Goal: Transaction & Acquisition: Purchase product/service

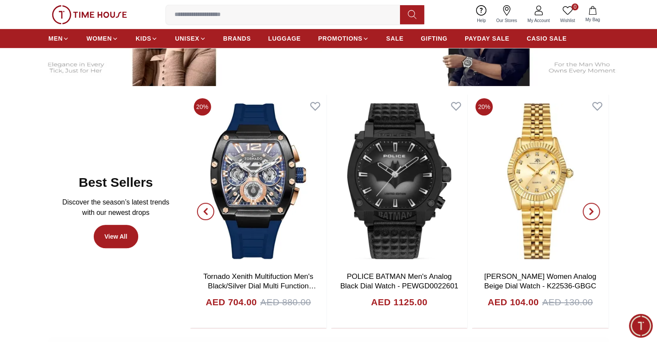
scroll to position [475, 0]
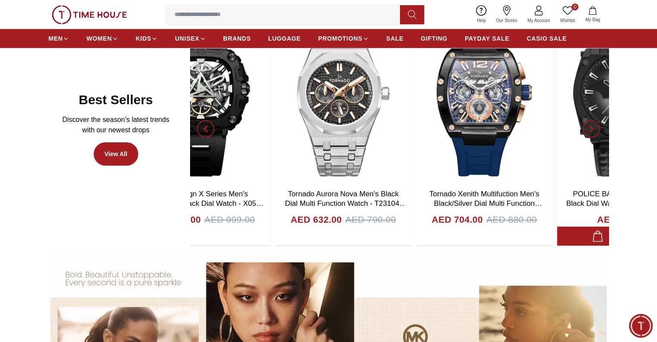
click at [616, 135] on section "Best Sellers Discover the season’s latest trends with our newest drops View All…" at bounding box center [328, 129] width 657 height 234
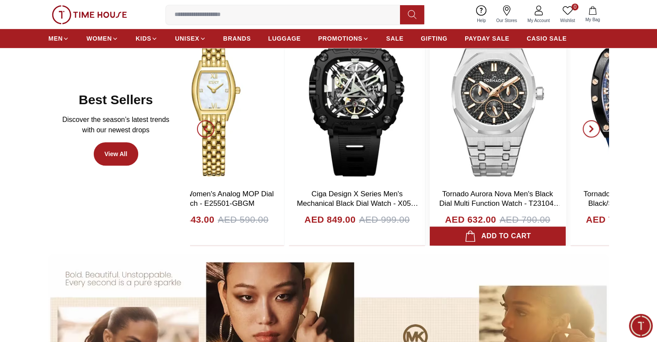
click at [638, 135] on section "Best Sellers Discover the season’s latest trends with our newest drops View All…" at bounding box center [328, 129] width 657 height 234
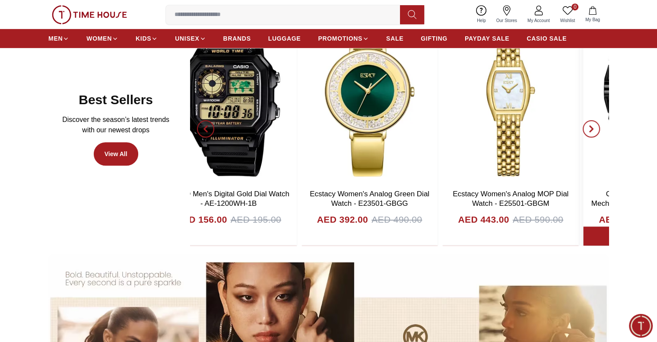
click at [590, 134] on div "20% CASIO Men's Digital Gold Dial Watch - AE-1200WH-1B AED 156.00 AED 195.00 Ad…" at bounding box center [399, 129] width 418 height 234
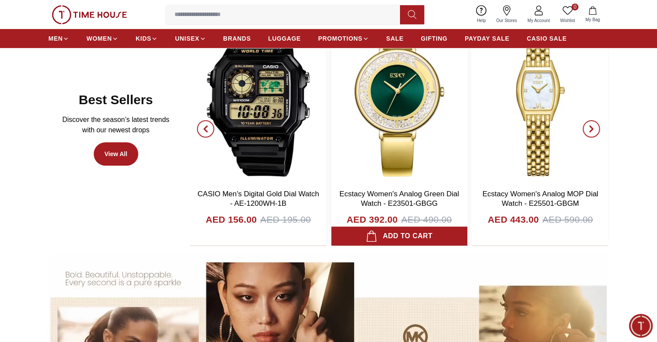
click at [467, 147] on img at bounding box center [399, 98] width 136 height 173
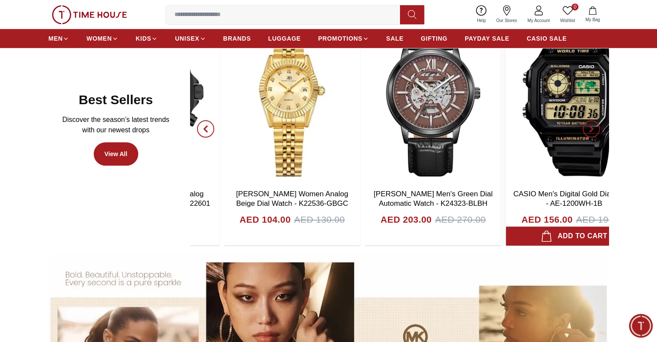
click at [501, 155] on img at bounding box center [433, 98] width 136 height 173
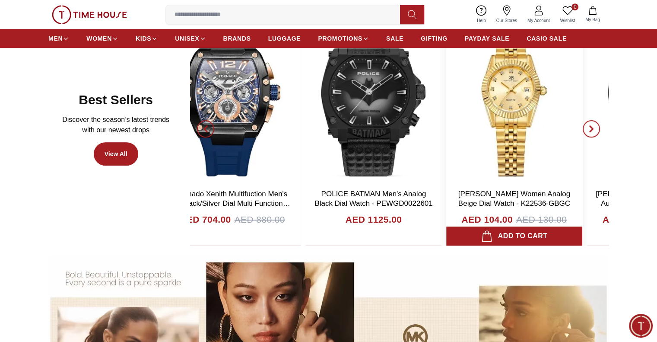
click at [502, 174] on img at bounding box center [514, 98] width 136 height 173
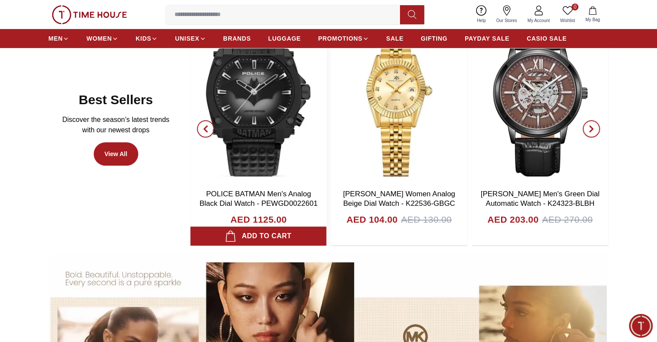
click at [326, 171] on img at bounding box center [258, 98] width 136 height 173
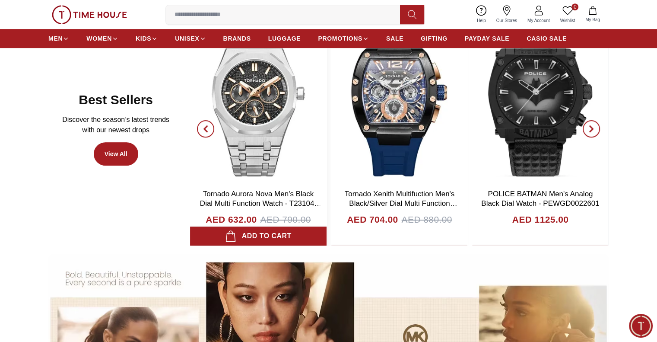
click at [439, 151] on div "20% Tornado Aurora Nova Men's Black Dial Multi Function Watch - T23104-SBSBK AE…" at bounding box center [399, 129] width 418 height 234
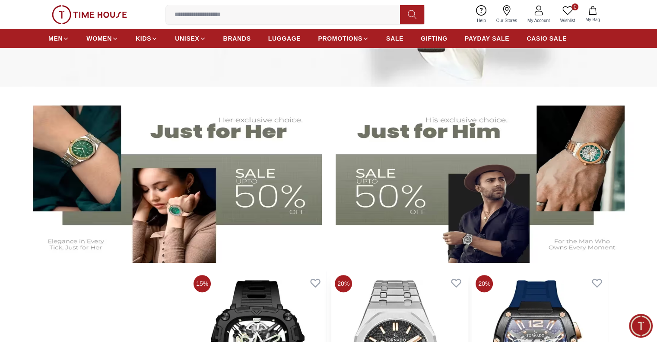
scroll to position [0, 0]
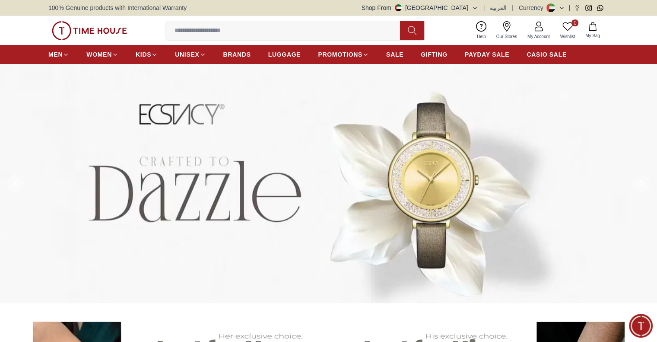
click at [471, 10] on button "Shop From [GEOGRAPHIC_DATA]" at bounding box center [419, 7] width 117 height 9
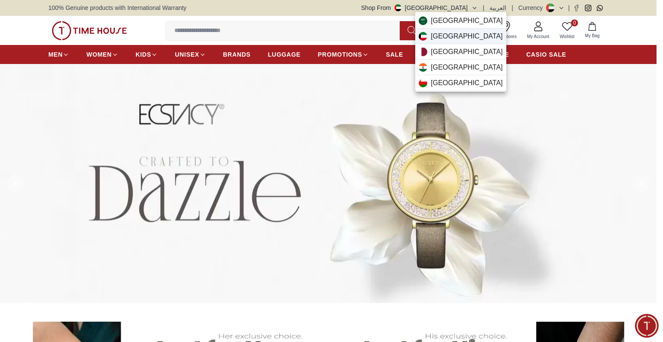
click at [459, 37] on div "[GEOGRAPHIC_DATA]" at bounding box center [460, 37] width 91 height 16
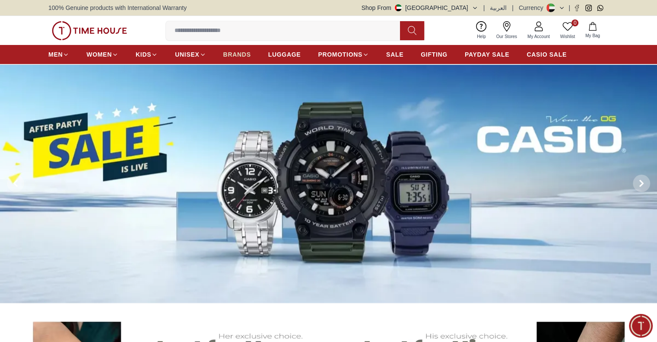
click at [240, 54] on span "BRANDS" at bounding box center [237, 54] width 28 height 9
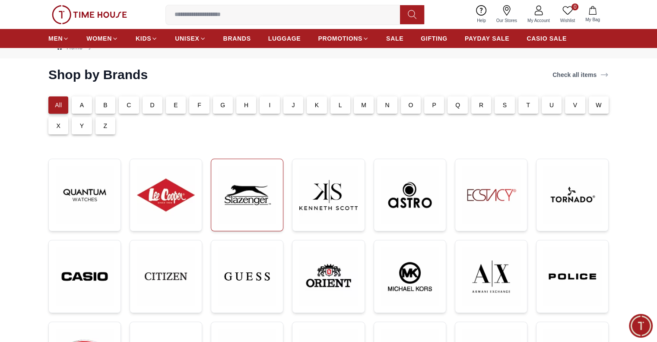
scroll to position [43, 0]
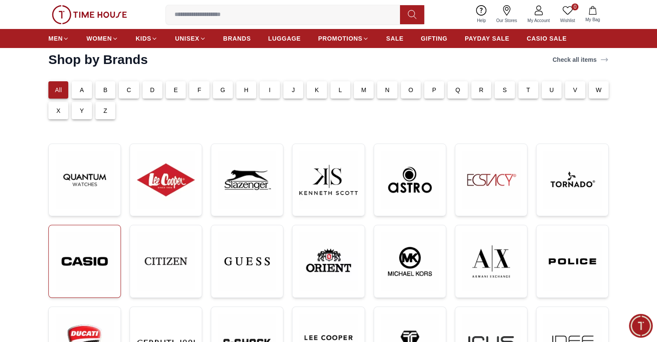
click at [64, 277] on img at bounding box center [85, 261] width 58 height 58
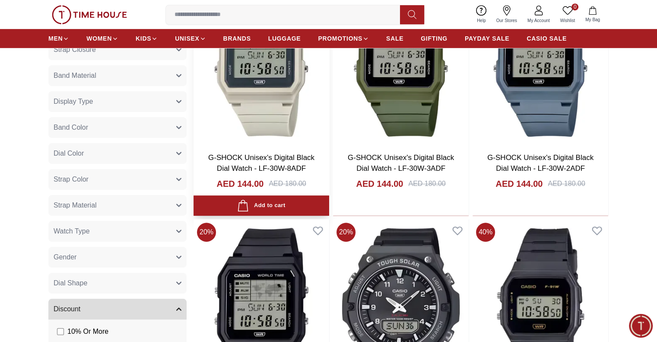
scroll to position [518, 0]
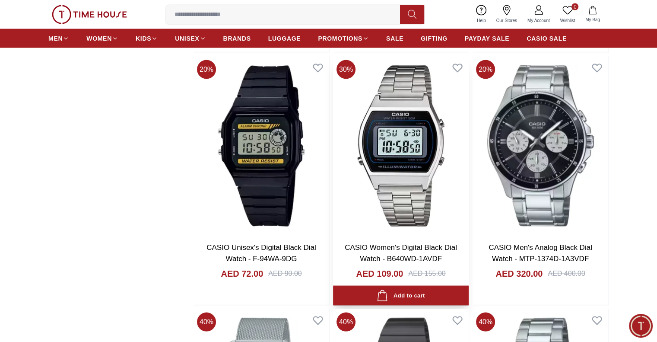
scroll to position [1727, 0]
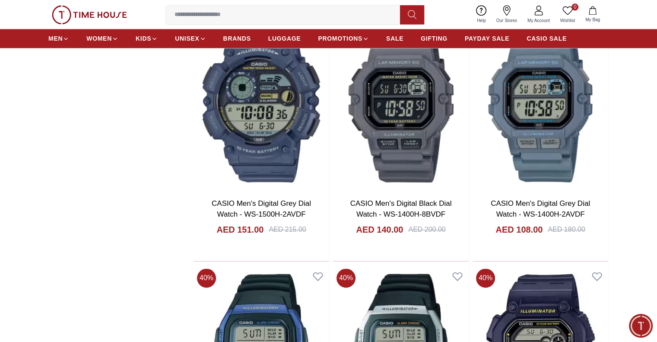
scroll to position [4535, 0]
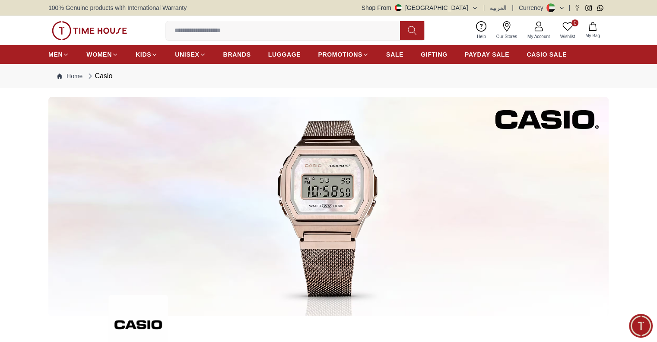
click at [469, 8] on button "Shop From [GEOGRAPHIC_DATA]" at bounding box center [419, 7] width 117 height 9
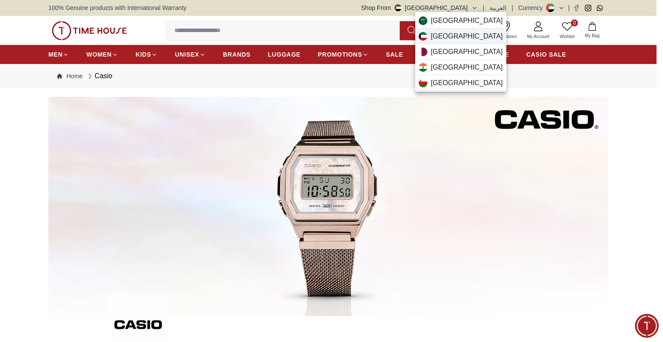
click at [455, 39] on div "[GEOGRAPHIC_DATA]" at bounding box center [460, 37] width 91 height 16
